Goal: Information Seeking & Learning: Learn about a topic

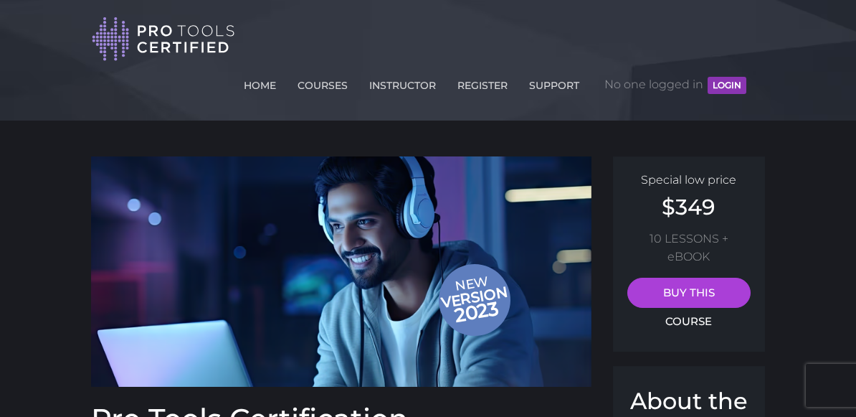
click at [197, 43] on img at bounding box center [163, 39] width 143 height 47
drag, startPoint x: 188, startPoint y: 38, endPoint x: 215, endPoint y: 44, distance: 28.0
click at [165, 68] on div "HOME COURSES INSTRUCTOR REGISTER SUPPORT No one logged in LOGIN" at bounding box center [425, 58] width 666 height 95
click at [164, 60] on img at bounding box center [163, 39] width 143 height 47
click at [164, 62] on img at bounding box center [163, 39] width 143 height 47
